Goal: Find specific page/section: Find specific page/section

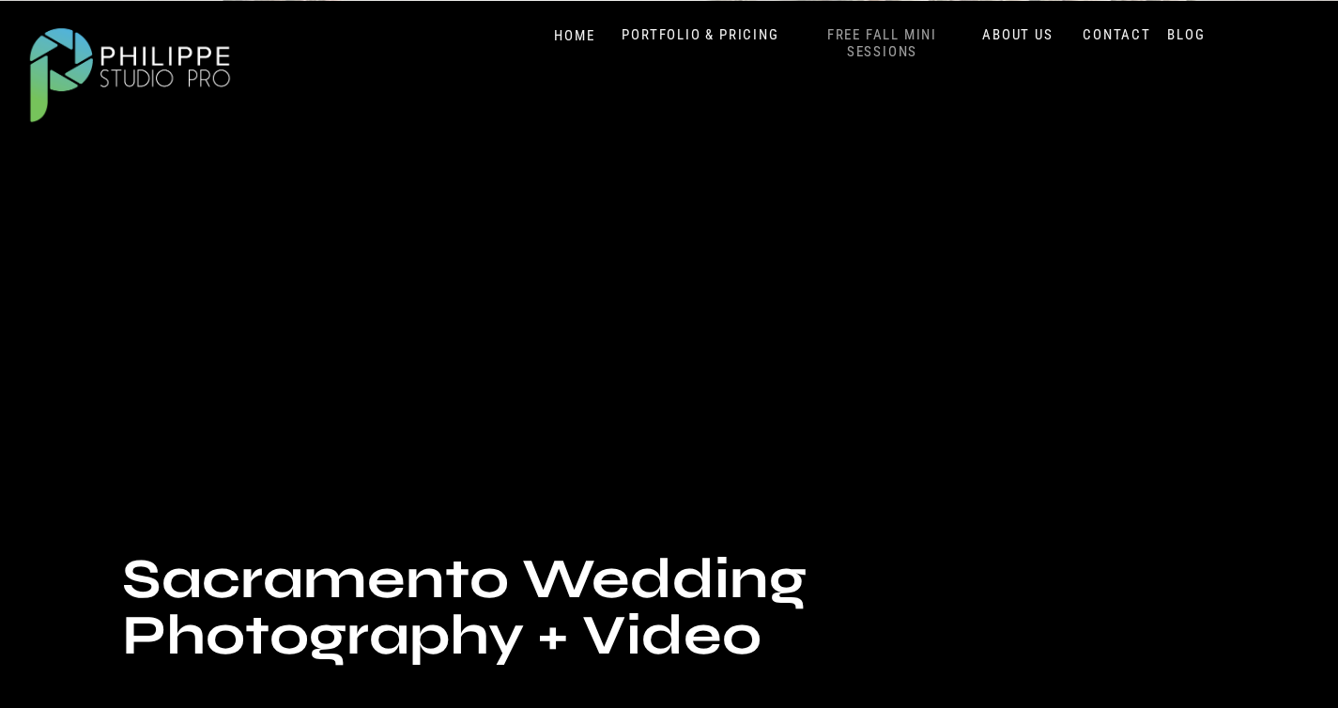
click at [903, 46] on nav "FREE FALL MINI SESSIONS" at bounding box center [883, 43] width 156 height 35
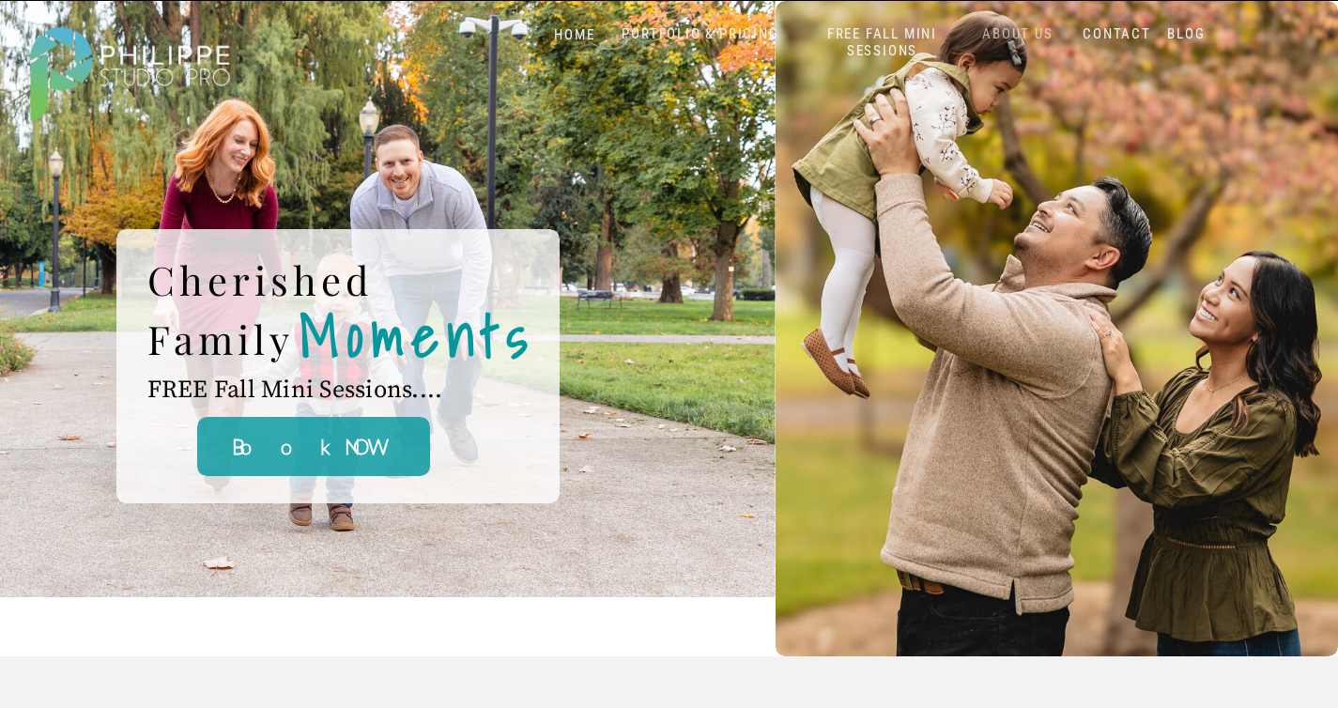
click at [1015, 32] on nav "ABOUT US" at bounding box center [1018, 34] width 80 height 18
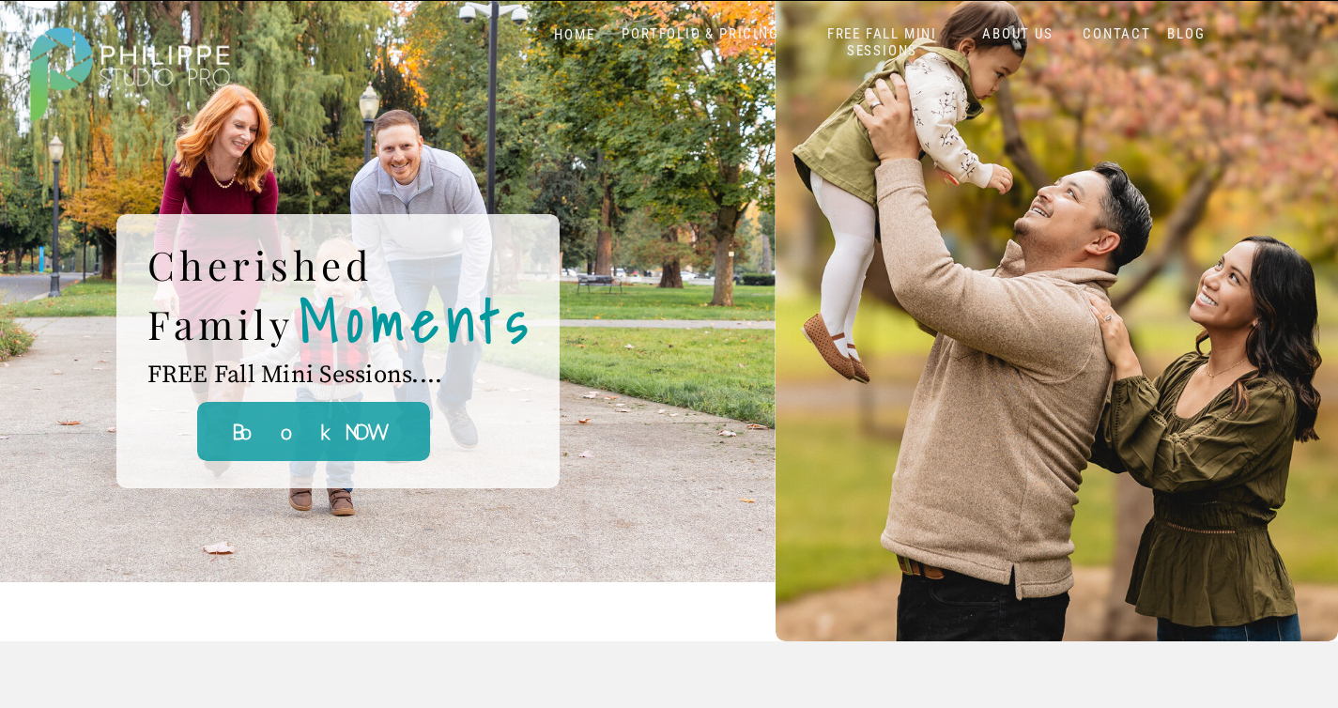
scroll to position [24, 0]
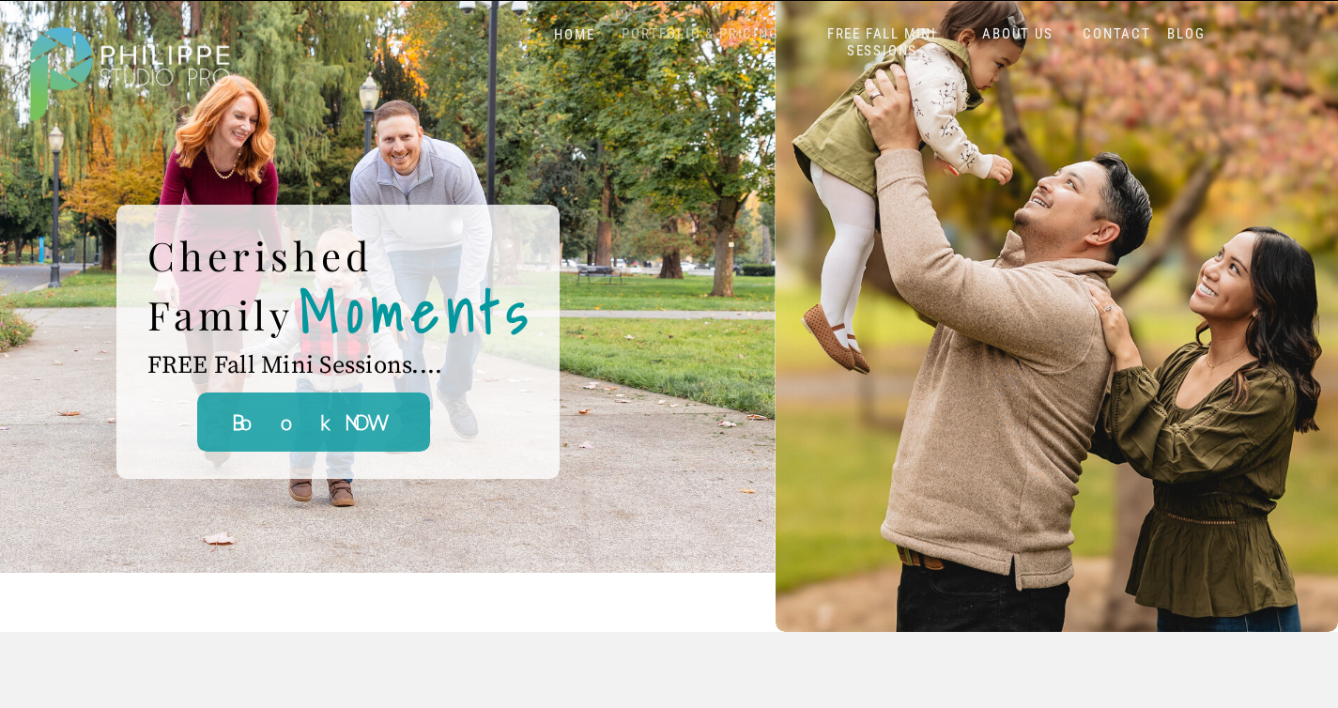
click at [737, 36] on nav "PORTFOLIO & PRICING" at bounding box center [701, 34] width 172 height 18
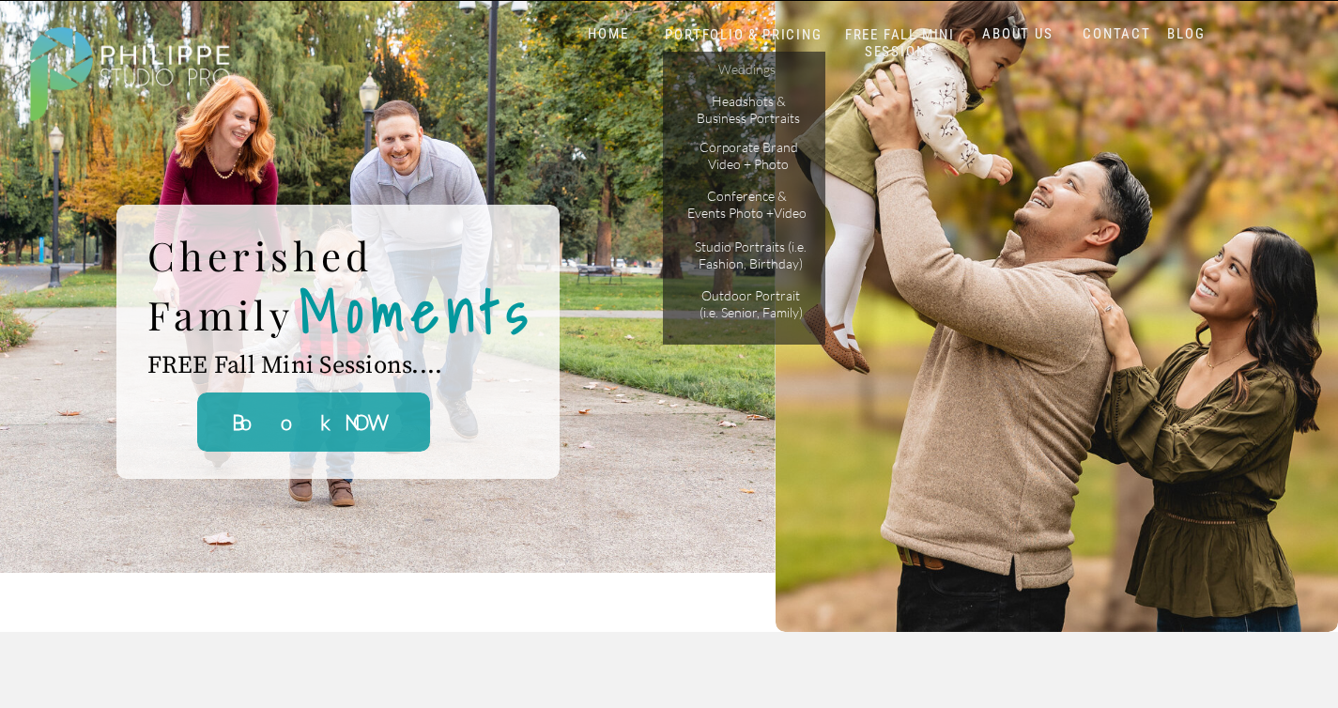
click at [736, 66] on p "Weddings" at bounding box center [747, 71] width 106 height 20
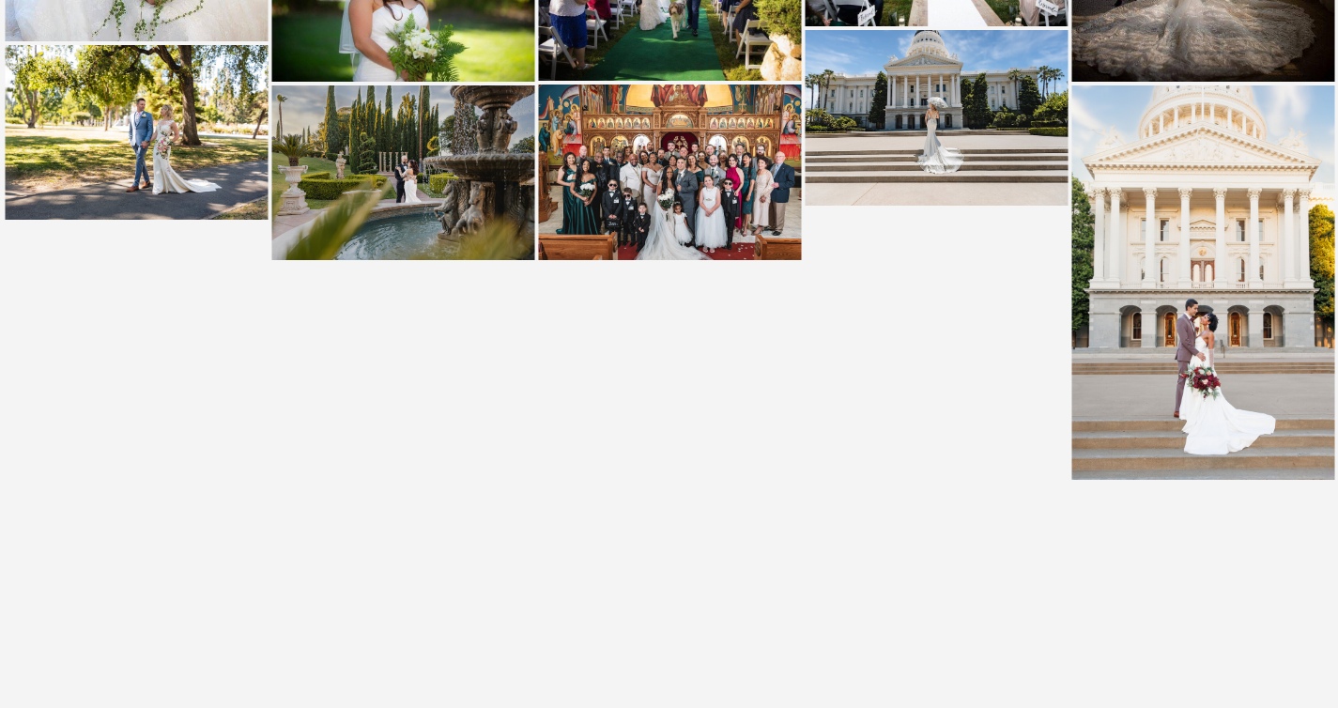
scroll to position [4283, 0]
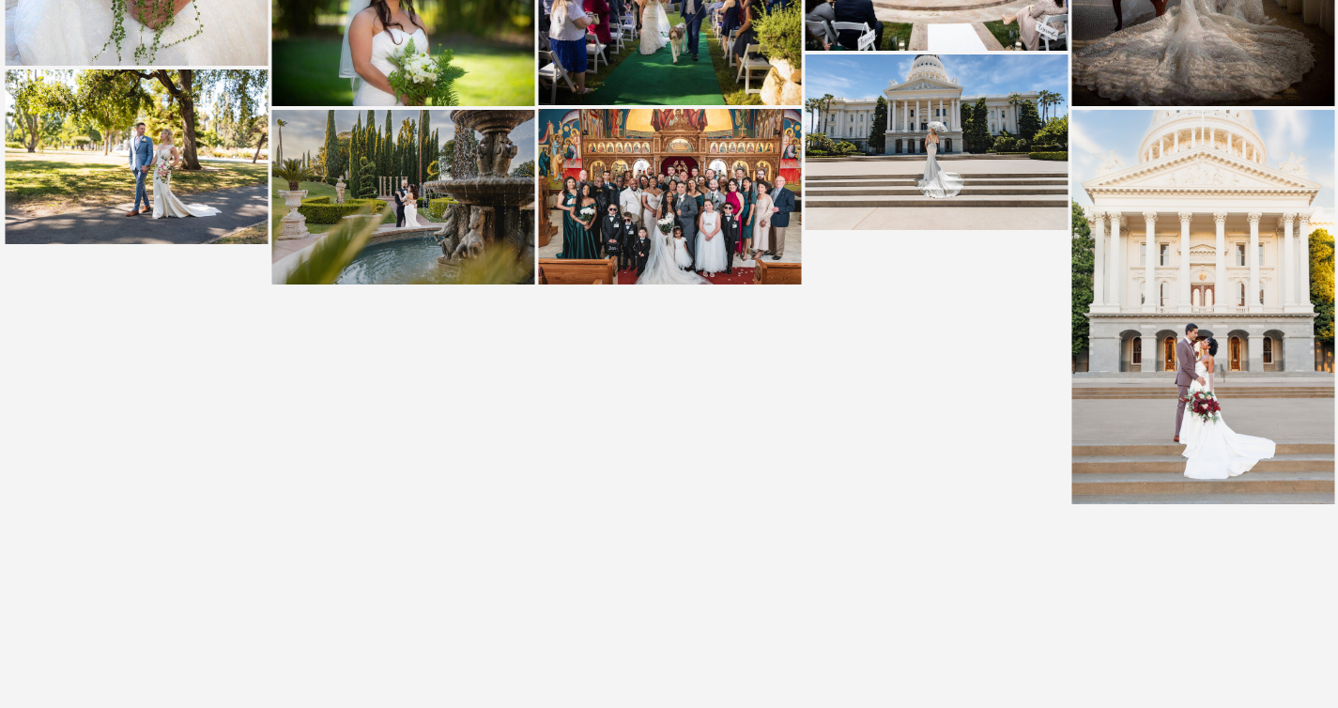
click at [1238, 277] on img at bounding box center [1203, 307] width 263 height 394
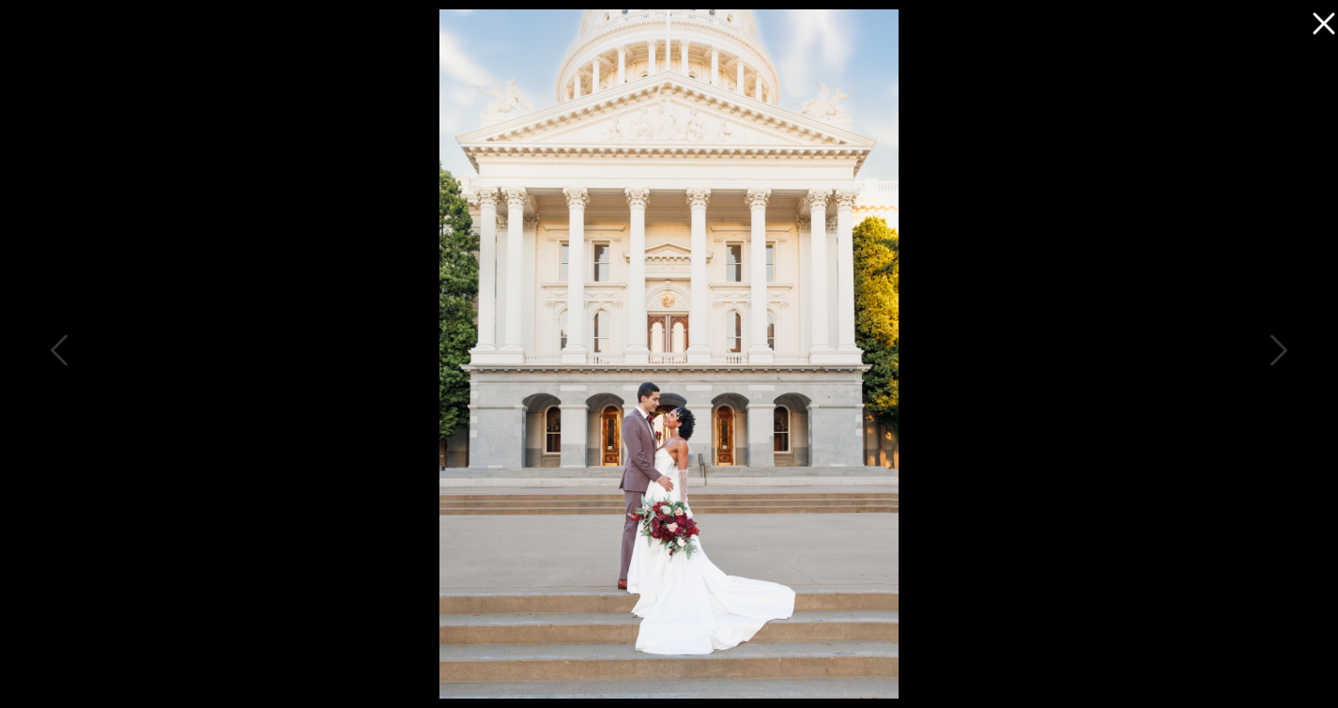
click at [1322, 21] on icon at bounding box center [1324, 24] width 22 height 22
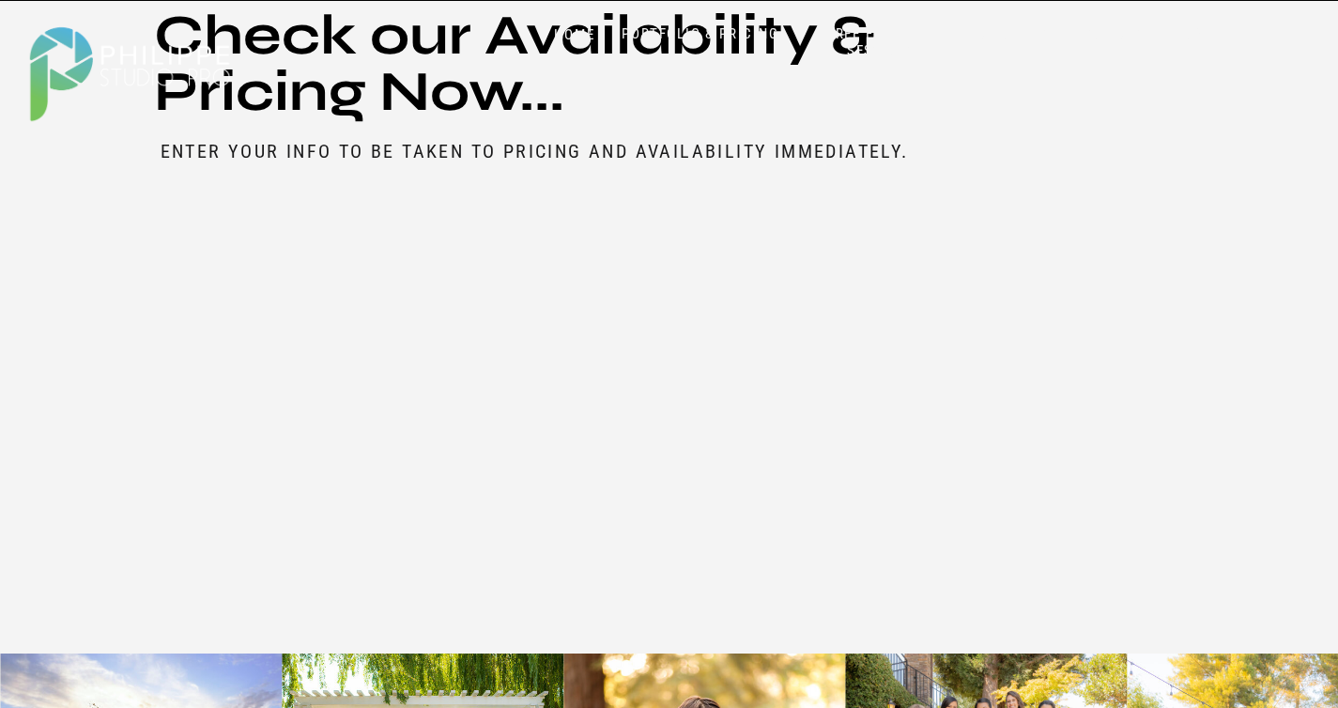
scroll to position [9157, 0]
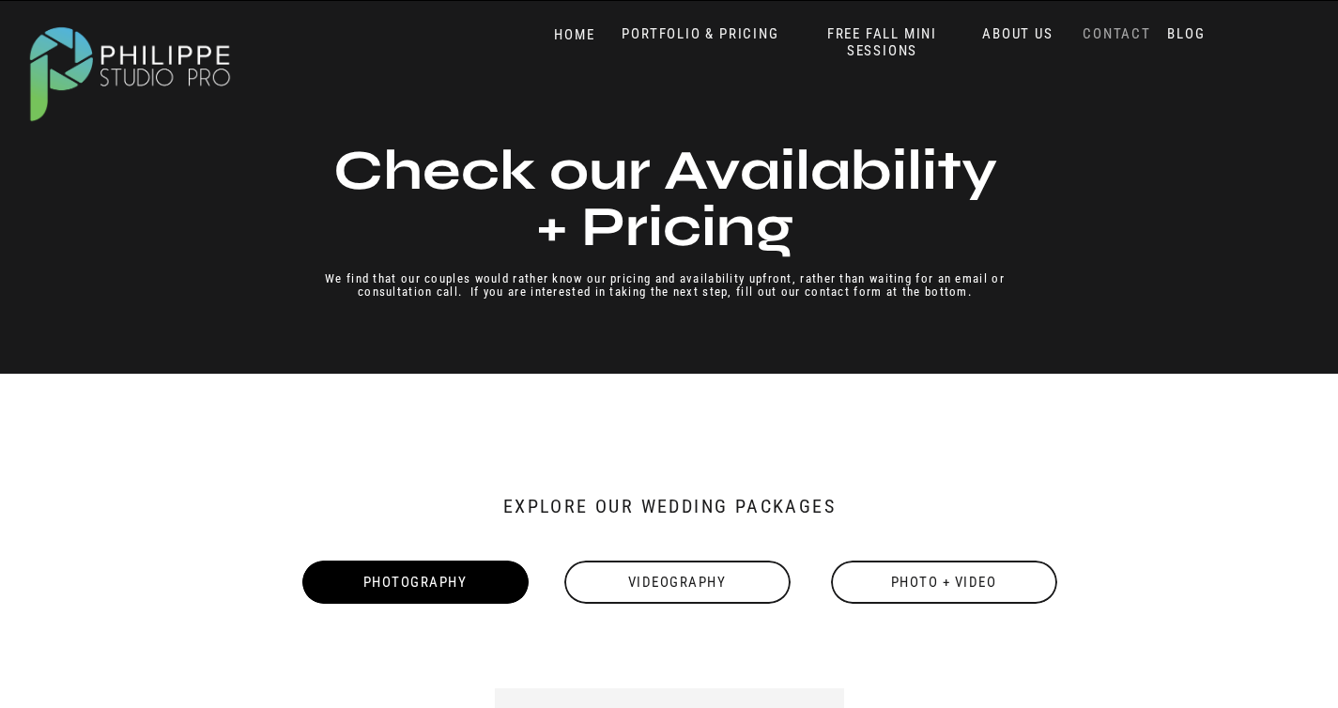
click at [1118, 33] on nav "CONTACT" at bounding box center [1117, 34] width 77 height 18
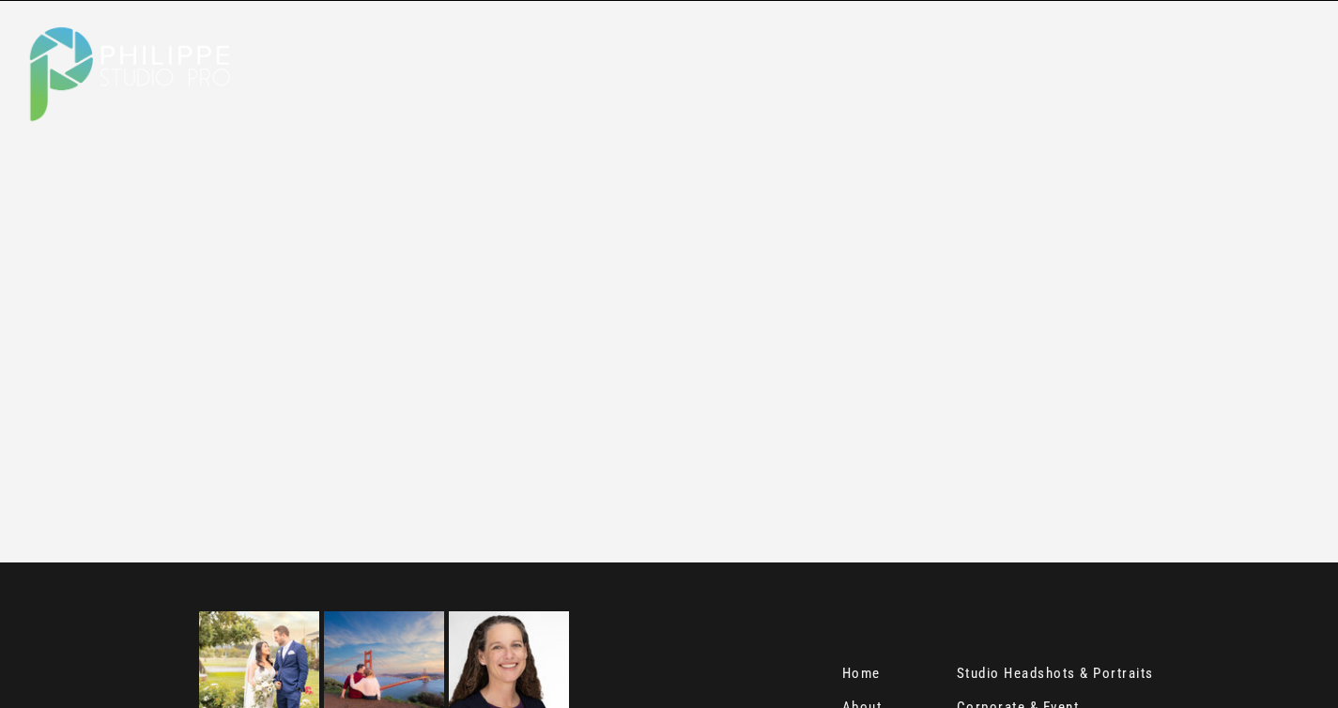
scroll to position [2622, 0]
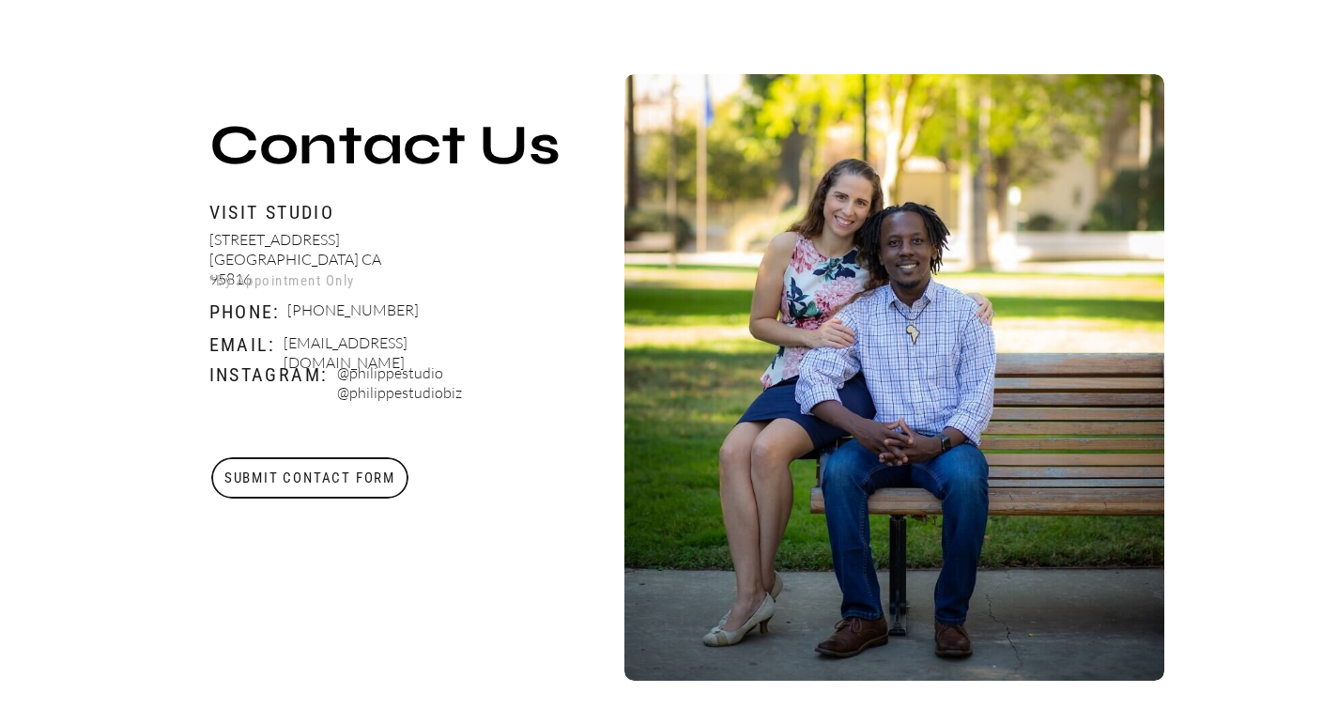
scroll to position [675, 0]
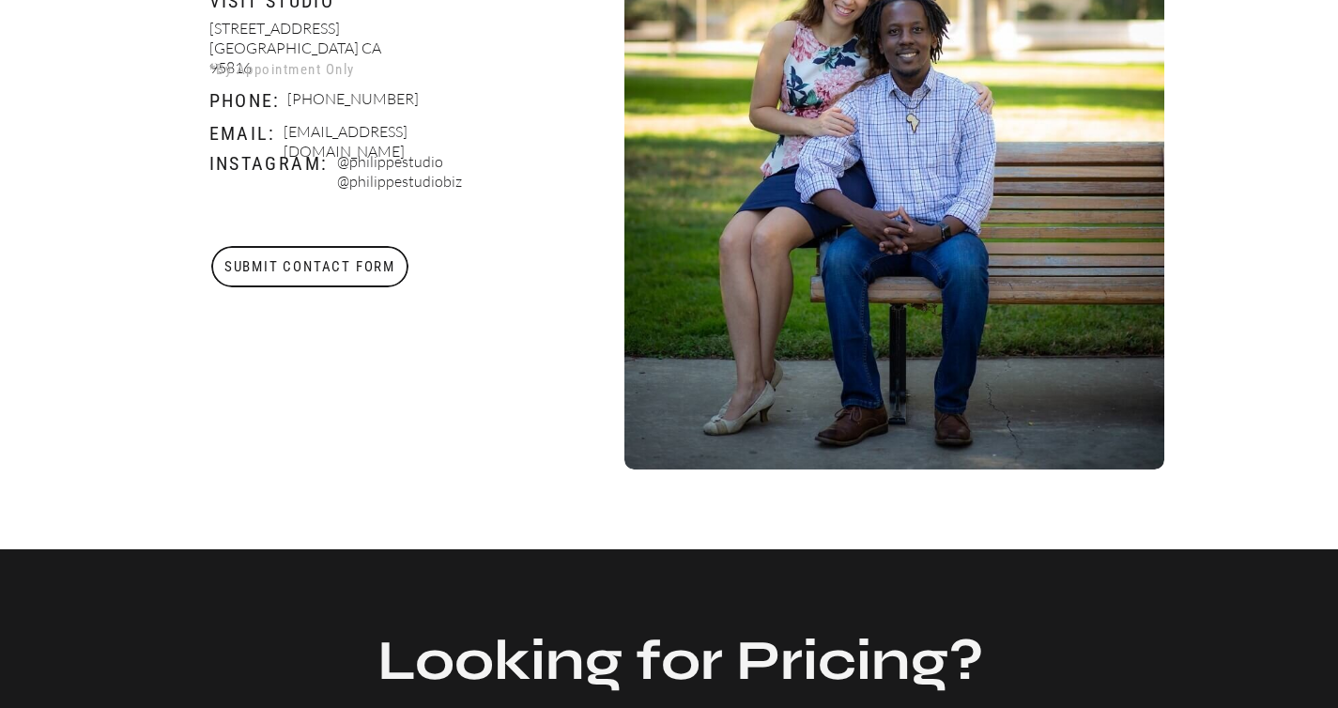
click at [272, 267] on h3 "Submit Contact Form" at bounding box center [310, 266] width 200 height 41
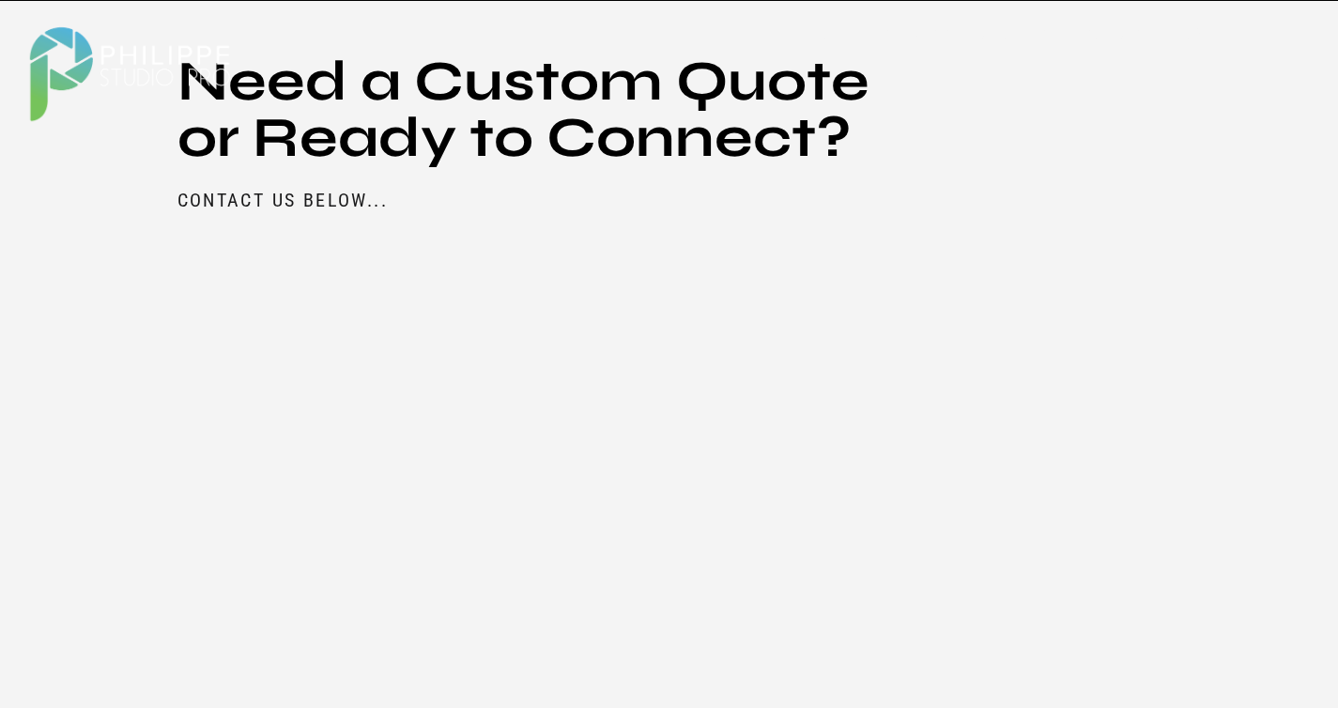
scroll to position [2286, 0]
